Goal: Check status

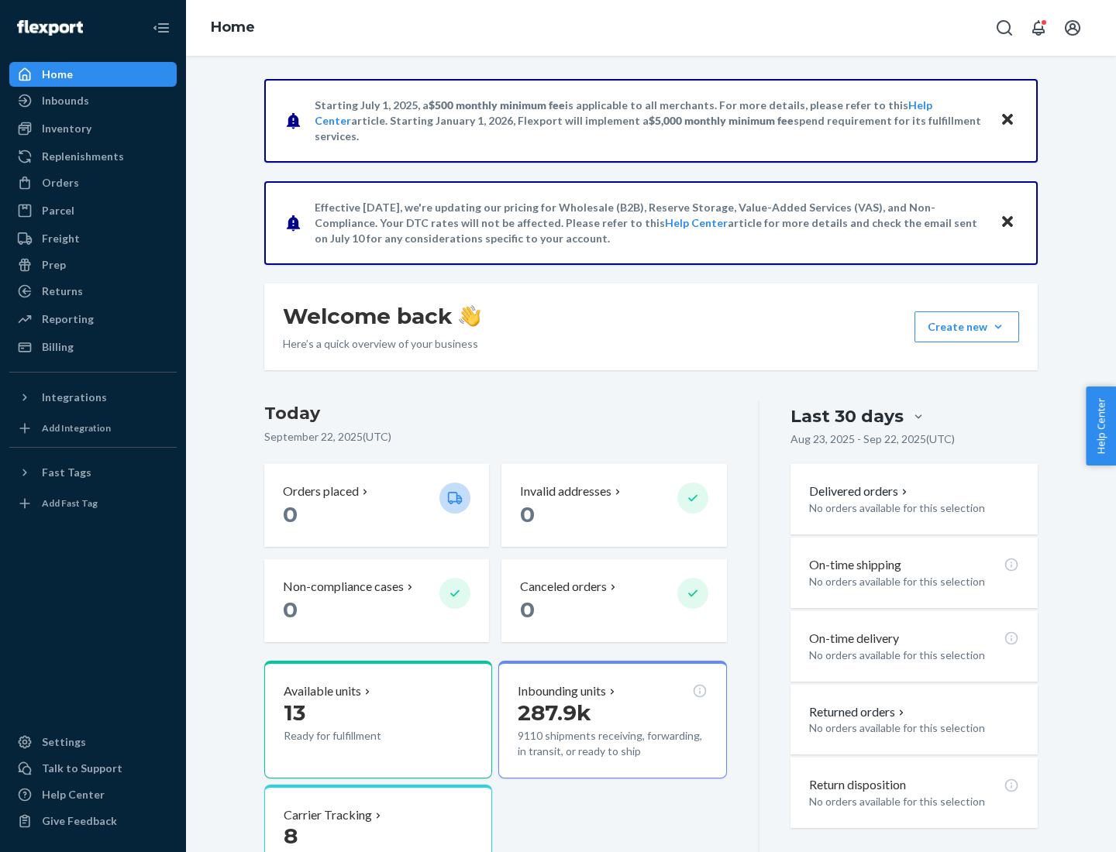
click at [998, 327] on button "Create new Create new inbound Create new order Create new product" at bounding box center [966, 326] width 105 height 31
click at [64, 101] on div "Inbounds" at bounding box center [65, 100] width 47 height 15
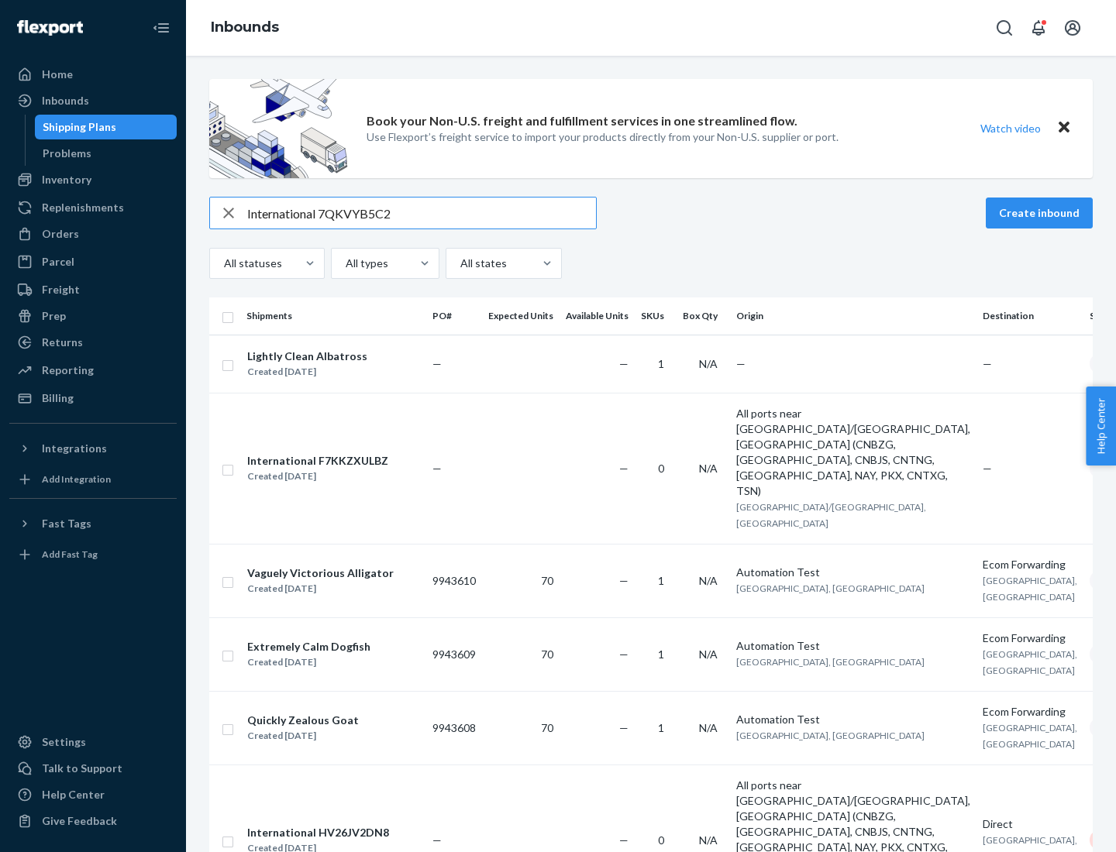
type input "International 7QKVYB5C29"
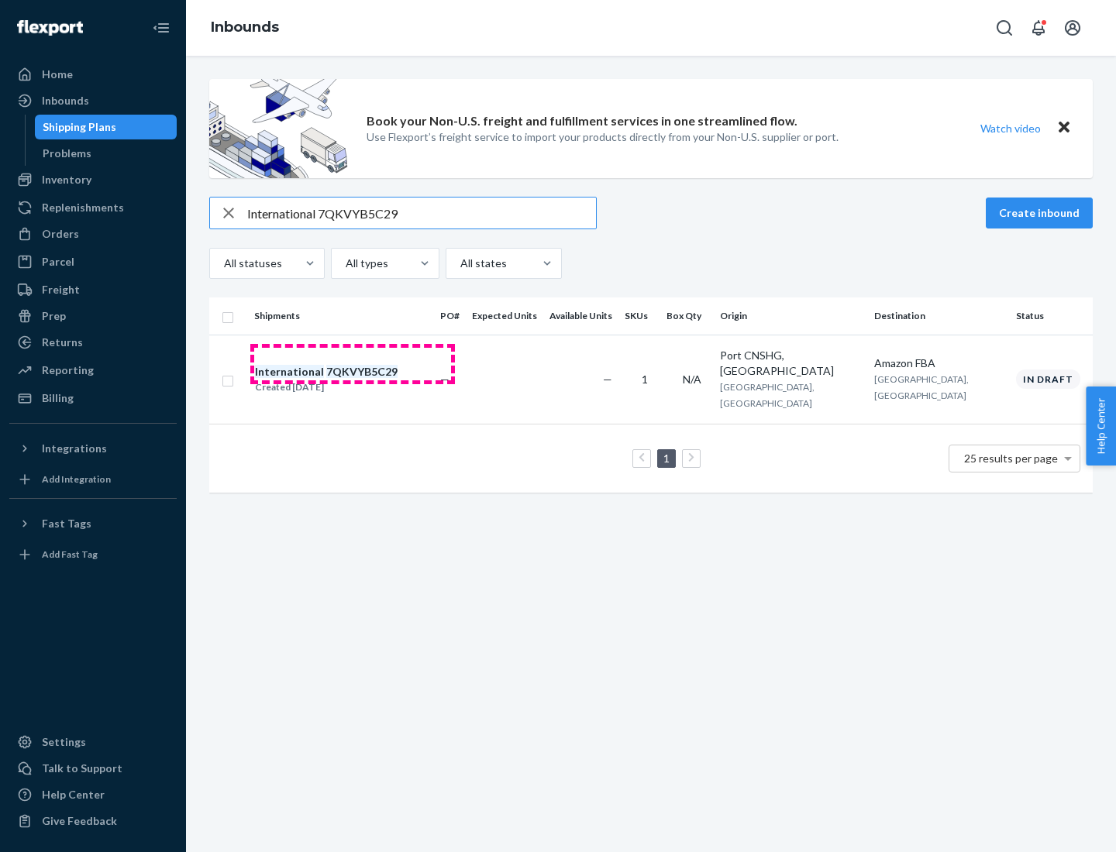
click at [353, 380] on div "Created [DATE]" at bounding box center [326, 387] width 143 height 15
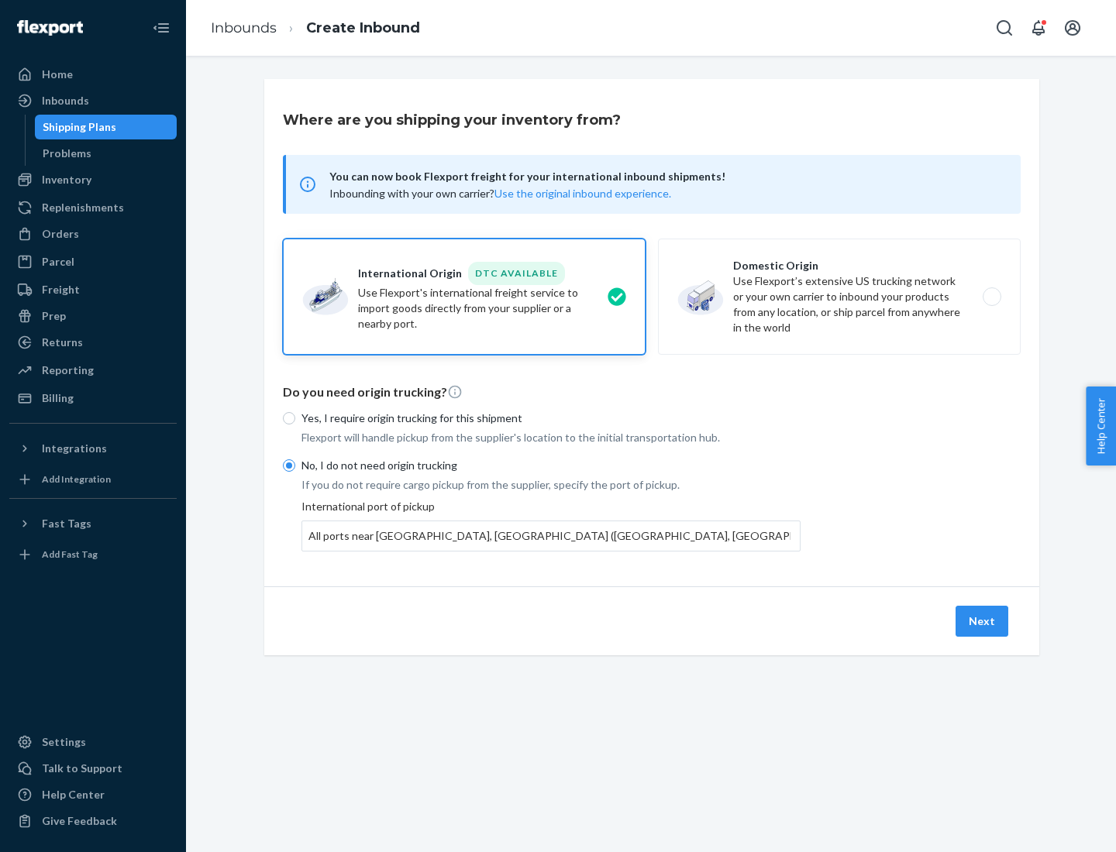
click at [982, 621] on button "Next" at bounding box center [981, 621] width 53 height 31
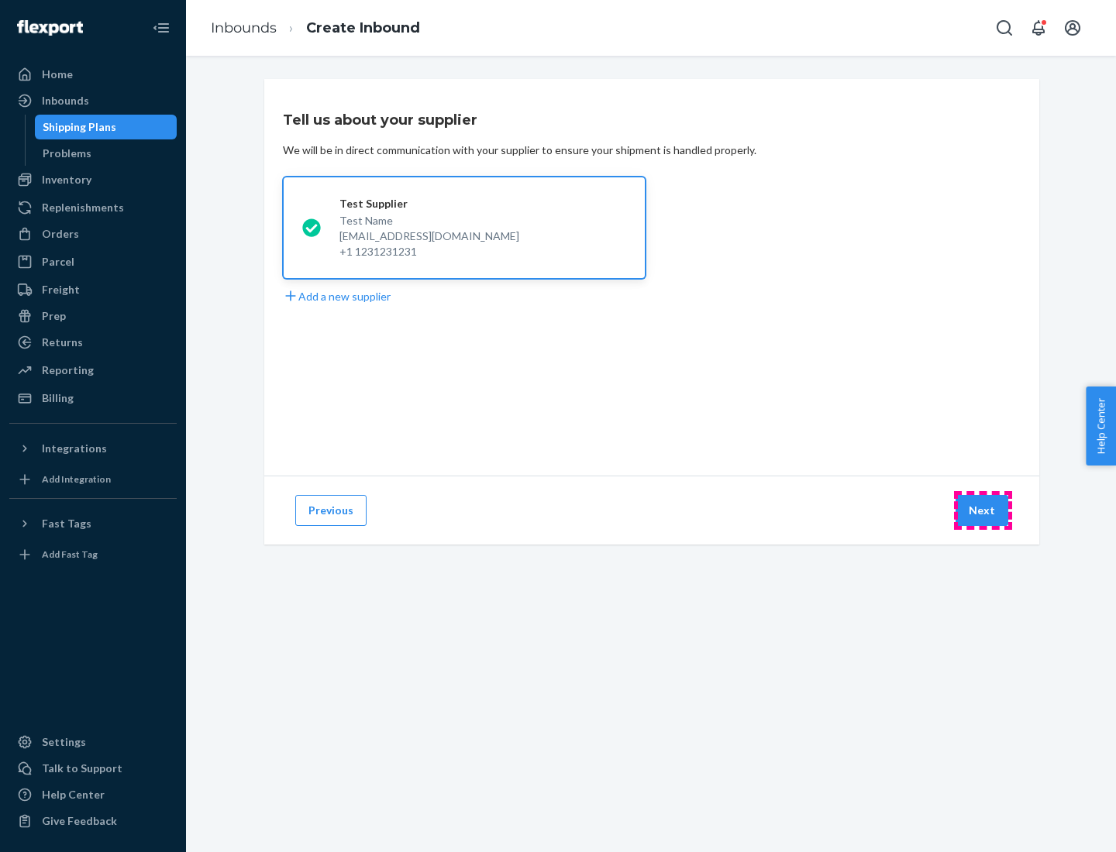
click at [982, 511] on button "Next" at bounding box center [981, 510] width 53 height 31
